Goal: Find specific page/section: Find specific page/section

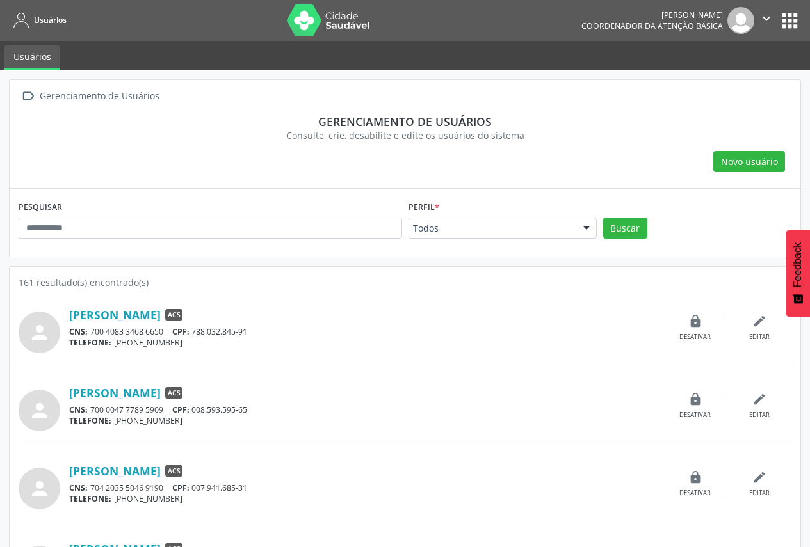
click at [588, 229] on div at bounding box center [586, 229] width 19 height 22
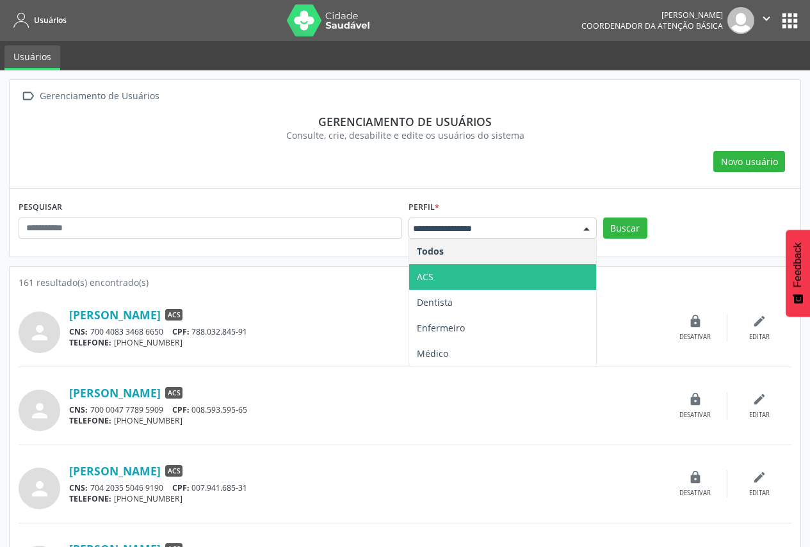
drag, startPoint x: 560, startPoint y: 271, endPoint x: 544, endPoint y: 264, distance: 17.8
click at [559, 271] on span "ACS" at bounding box center [502, 277] width 187 height 26
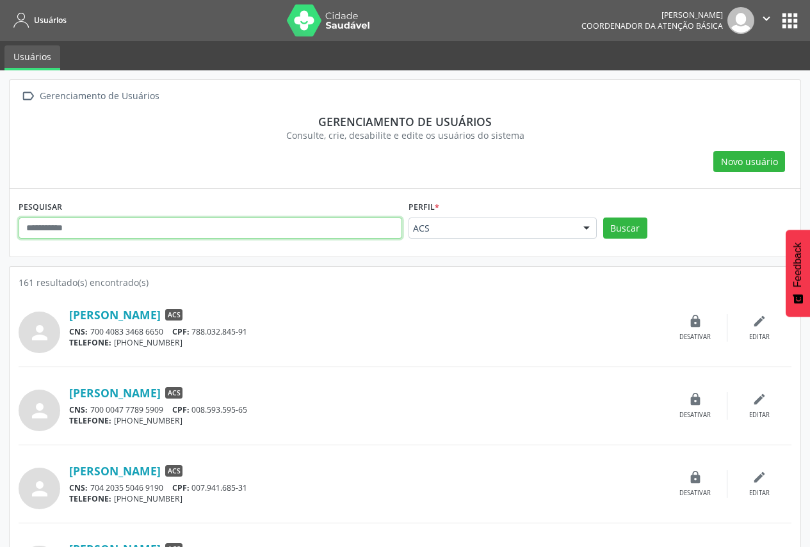
click at [275, 233] on input "text" at bounding box center [210, 229] width 383 height 22
click at [603, 218] on button "Buscar" at bounding box center [625, 229] width 44 height 22
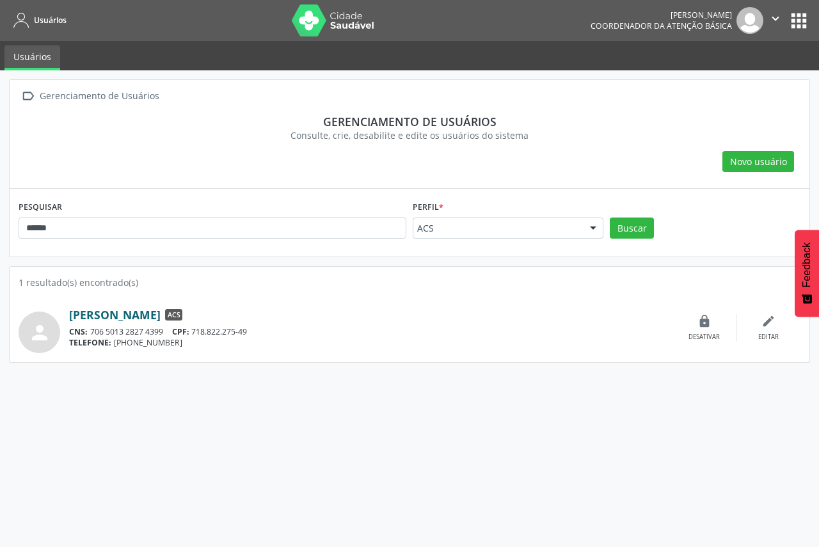
click at [161, 314] on link "[PERSON_NAME]" at bounding box center [115, 315] width 92 height 14
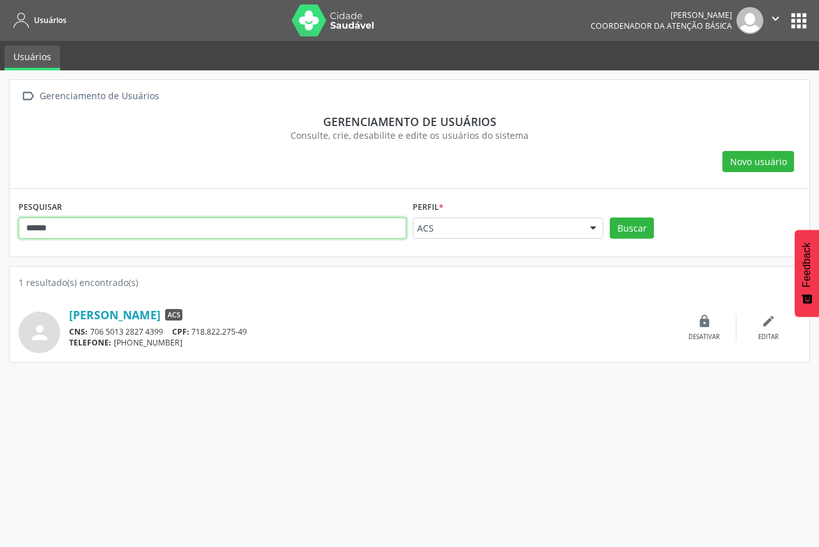
drag, startPoint x: 223, startPoint y: 232, endPoint x: 0, endPoint y: 214, distance: 224.1
click at [0, 214] on div " Gerenciamento de Usuários Gerenciamento de usuários Consulte, crie, desabilit…" at bounding box center [409, 308] width 819 height 477
type input "*******"
click at [610, 218] on button "Buscar" at bounding box center [632, 229] width 44 height 22
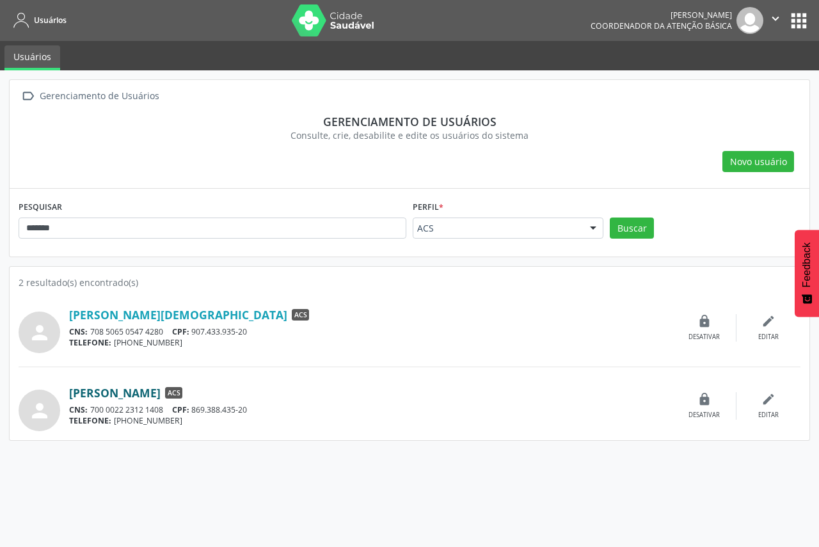
click at [156, 390] on link "[PERSON_NAME]" at bounding box center [115, 393] width 92 height 14
click at [205, 314] on link "[PERSON_NAME][DEMOGRAPHIC_DATA]" at bounding box center [178, 315] width 218 height 14
drag, startPoint x: 66, startPoint y: 392, endPoint x: 221, endPoint y: 394, distance: 154.9
click at [221, 394] on div "person [PERSON_NAME] ACS CNS: 700 0022 2312 1408 CPF: 869.388.435-20 TELEFONE: …" at bounding box center [410, 406] width 782 height 51
copy div "[PERSON_NAME]"
